Goal: Transaction & Acquisition: Subscribe to service/newsletter

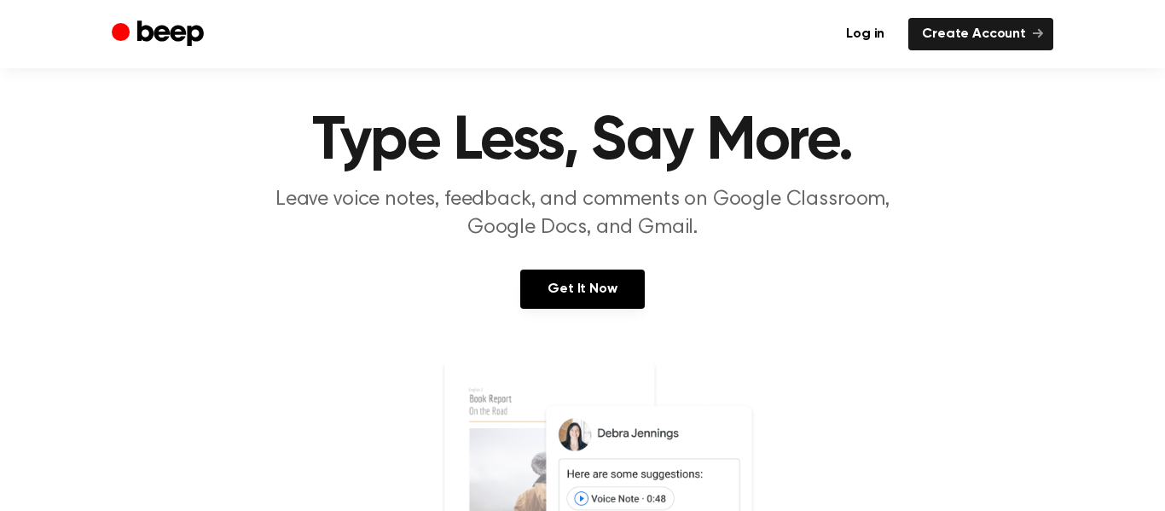
scroll to position [24, 0]
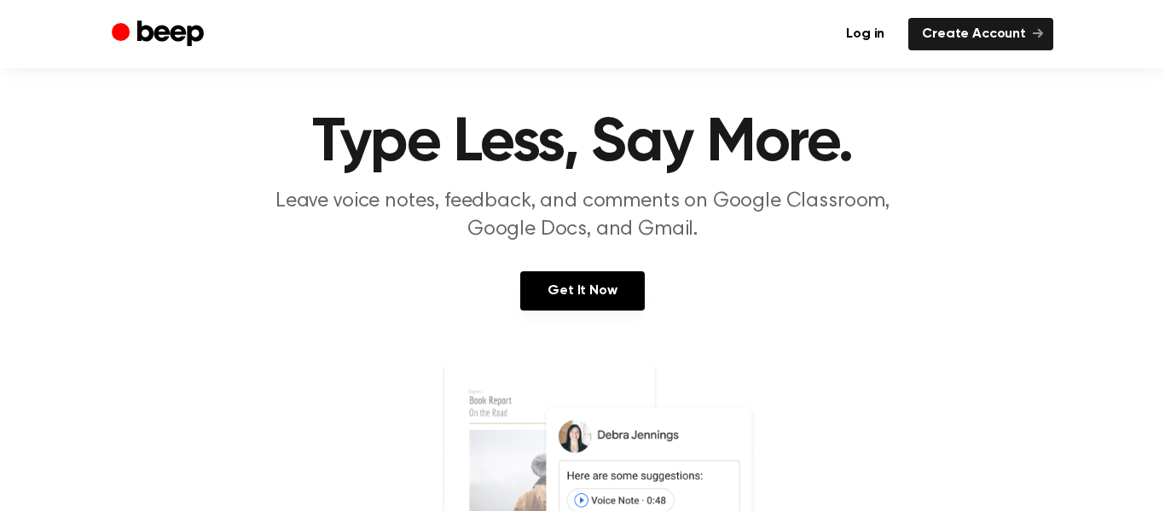
click at [584, 312] on div "Get It Now" at bounding box center [582, 307] width 1124 height 73
click at [588, 300] on link "Get It Now" at bounding box center [582, 290] width 124 height 39
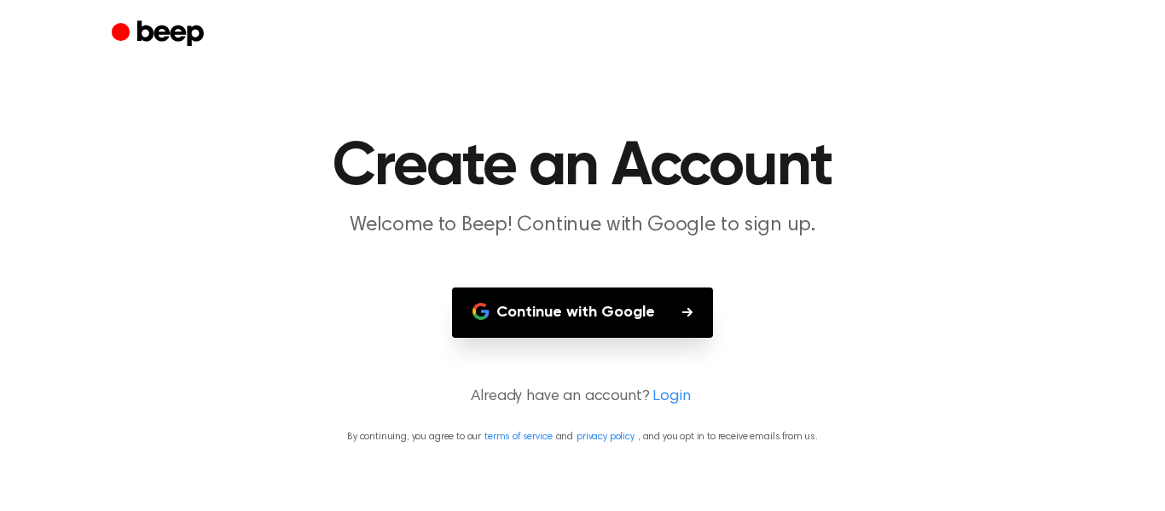
click at [593, 307] on button "Continue with Google" at bounding box center [582, 312] width 261 height 50
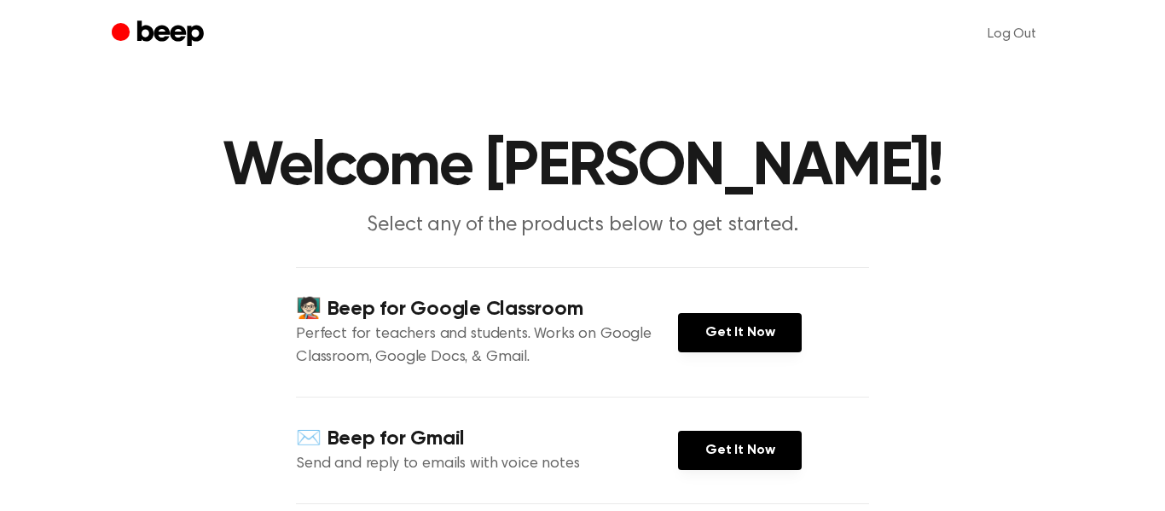
click at [780, 353] on div "🧑🏻‍🏫 Beep for Google Classroom Perfect for teachers and students. Works on Goog…" at bounding box center [582, 332] width 573 height 130
click at [758, 345] on link "Get It Now" at bounding box center [740, 332] width 124 height 39
